Goal: Task Accomplishment & Management: Manage account settings

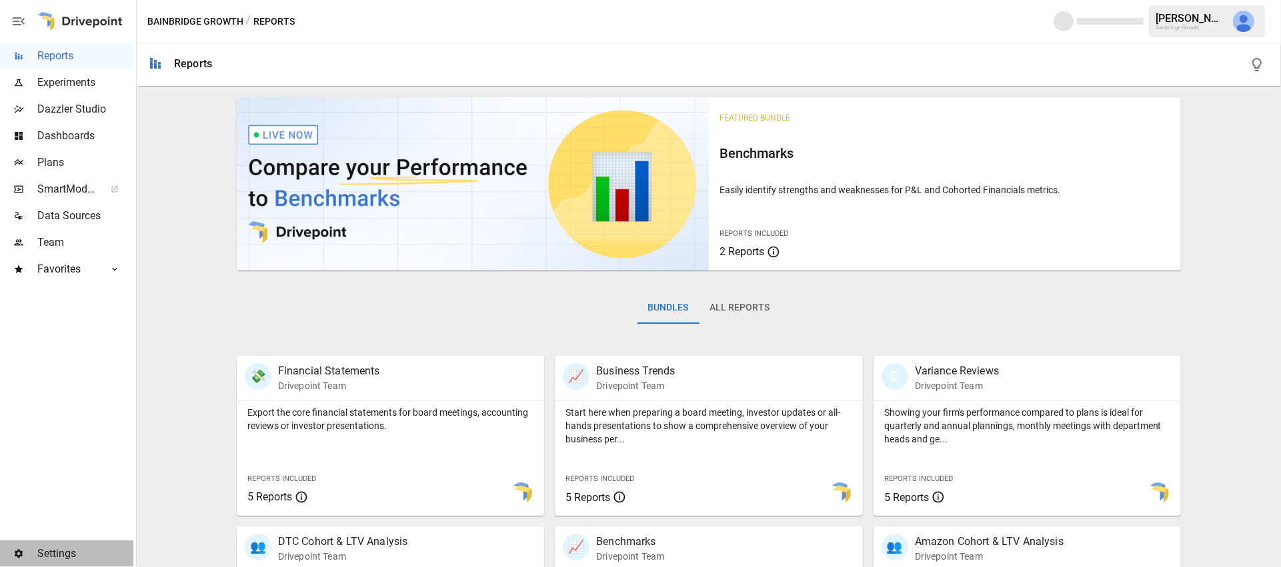
click at [49, 556] on span "Settings" at bounding box center [85, 554] width 96 height 16
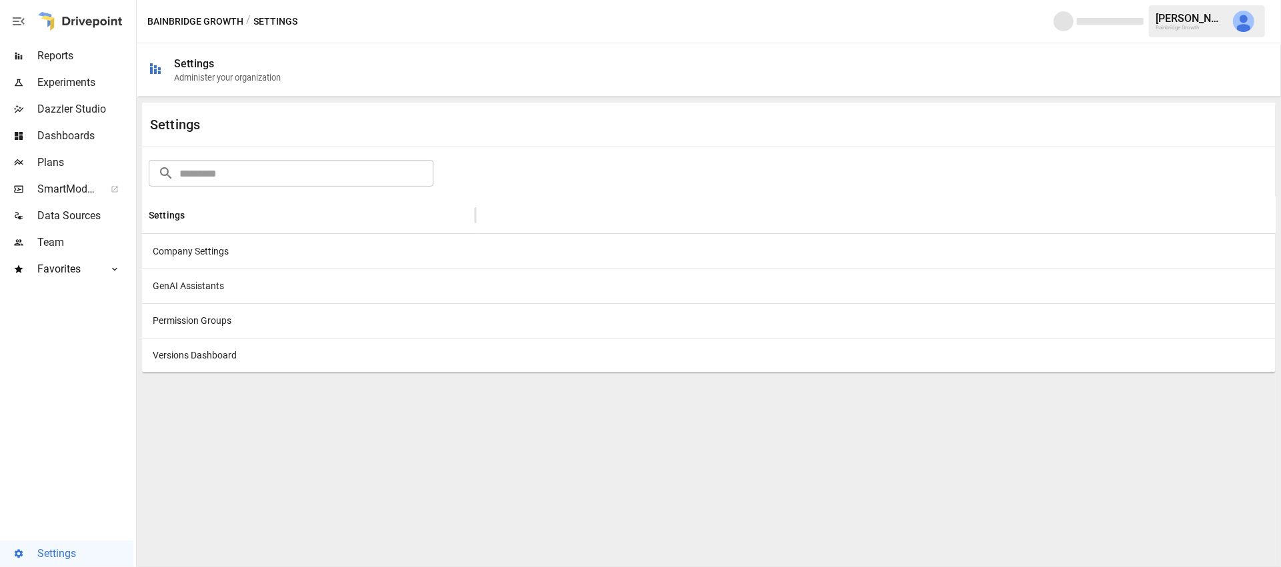
click at [177, 242] on div "Company Settings" at bounding box center [308, 251] width 333 height 35
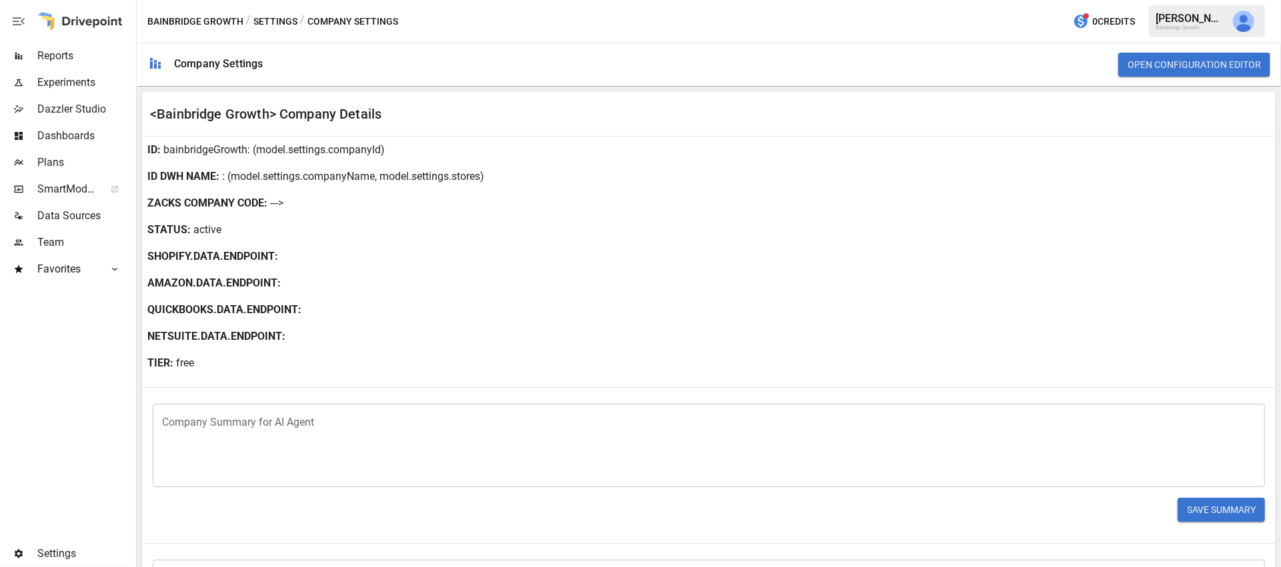
click at [1252, 27] on img "Derek Yimoyines" at bounding box center [1243, 21] width 21 height 21
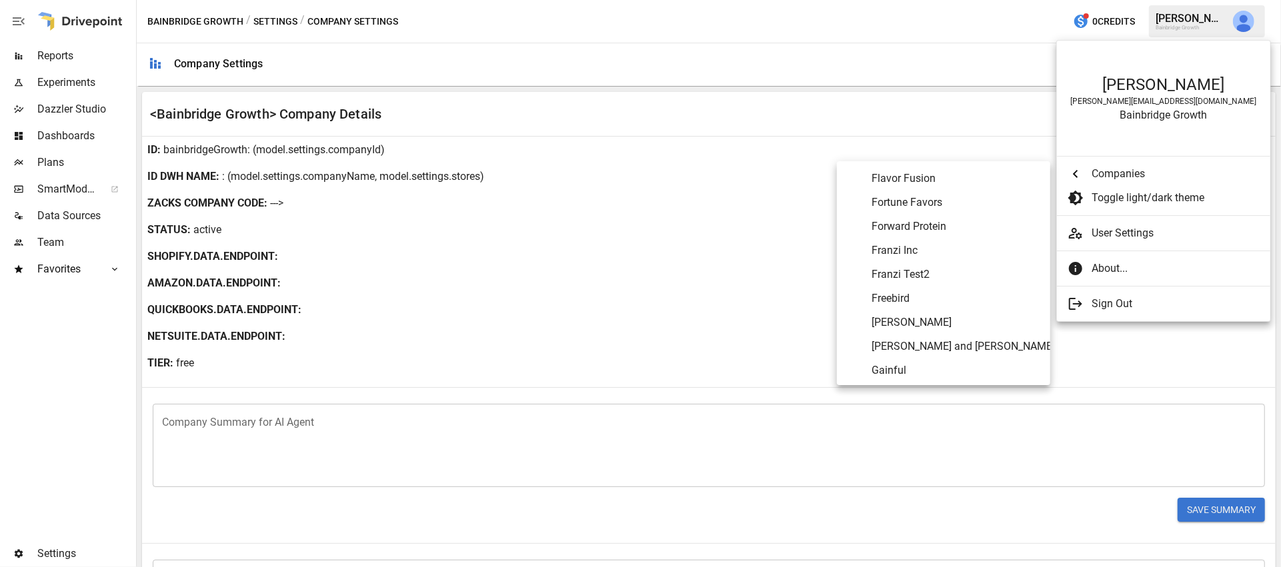
scroll to position [2347, 0]
click at [913, 183] on span "Flavor Fusion" at bounding box center [955, 184] width 168 height 16
